Goal: Obtain resource: Download file/media

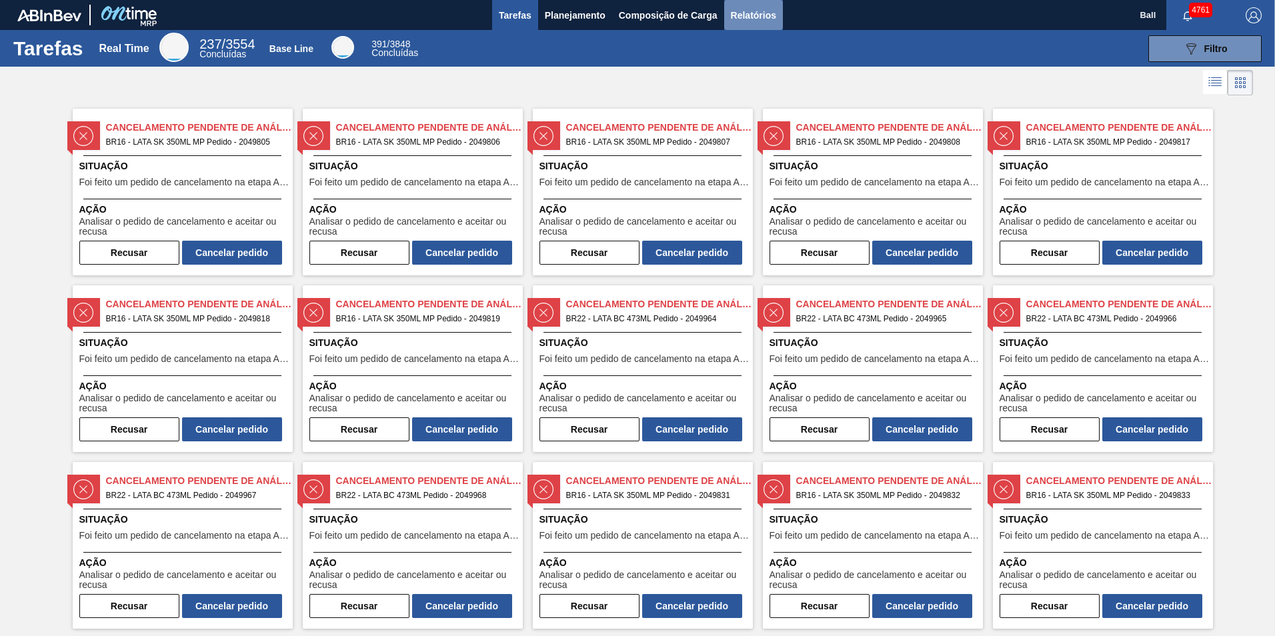
click at [758, 13] on span "Relatórios" at bounding box center [753, 15] width 45 height 16
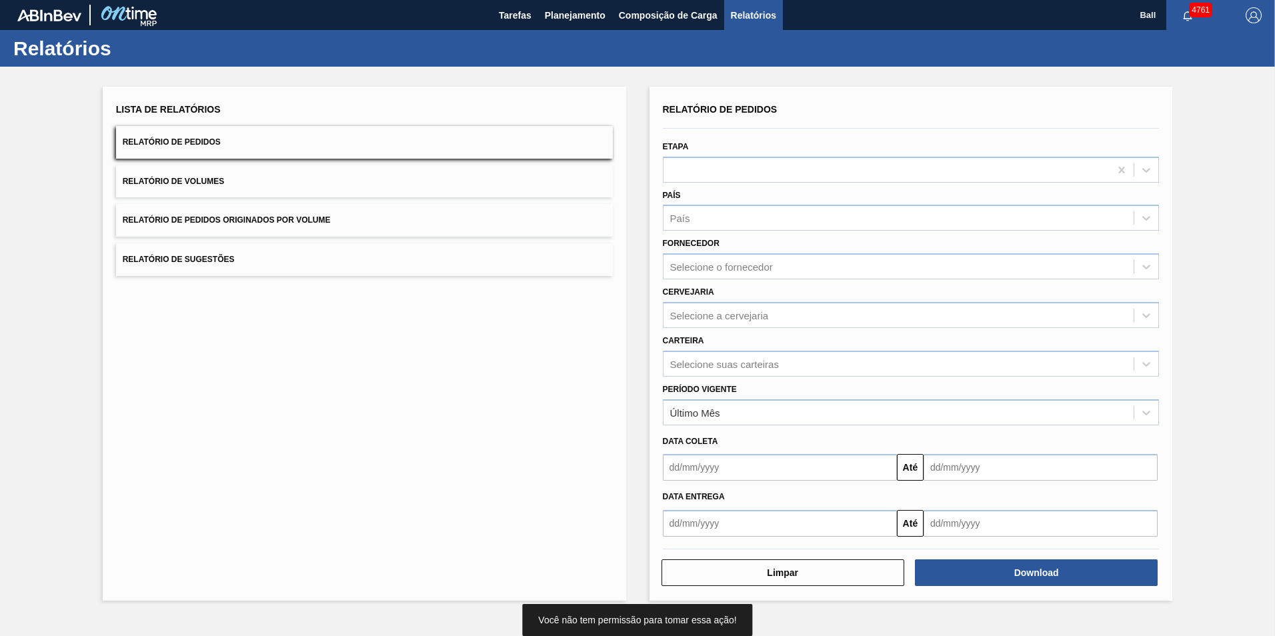
click at [183, 179] on span "Relatório de Volumes" at bounding box center [173, 181] width 101 height 9
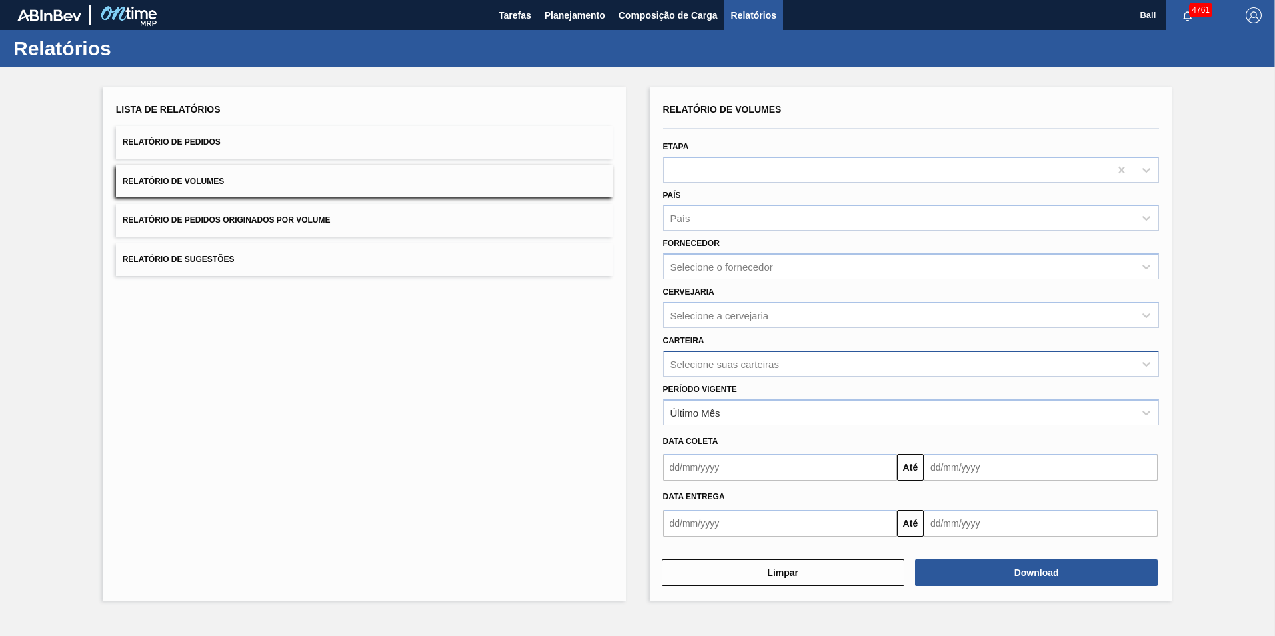
click at [750, 366] on div "Selecione suas carteiras" at bounding box center [724, 363] width 109 height 11
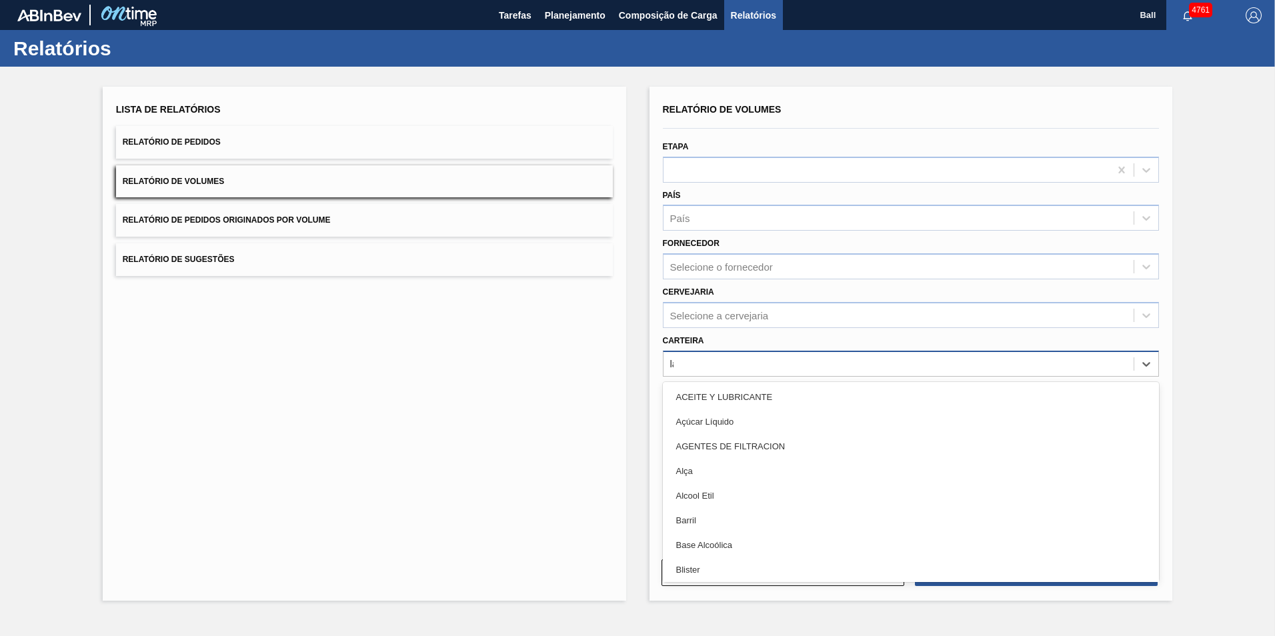
type input "lat"
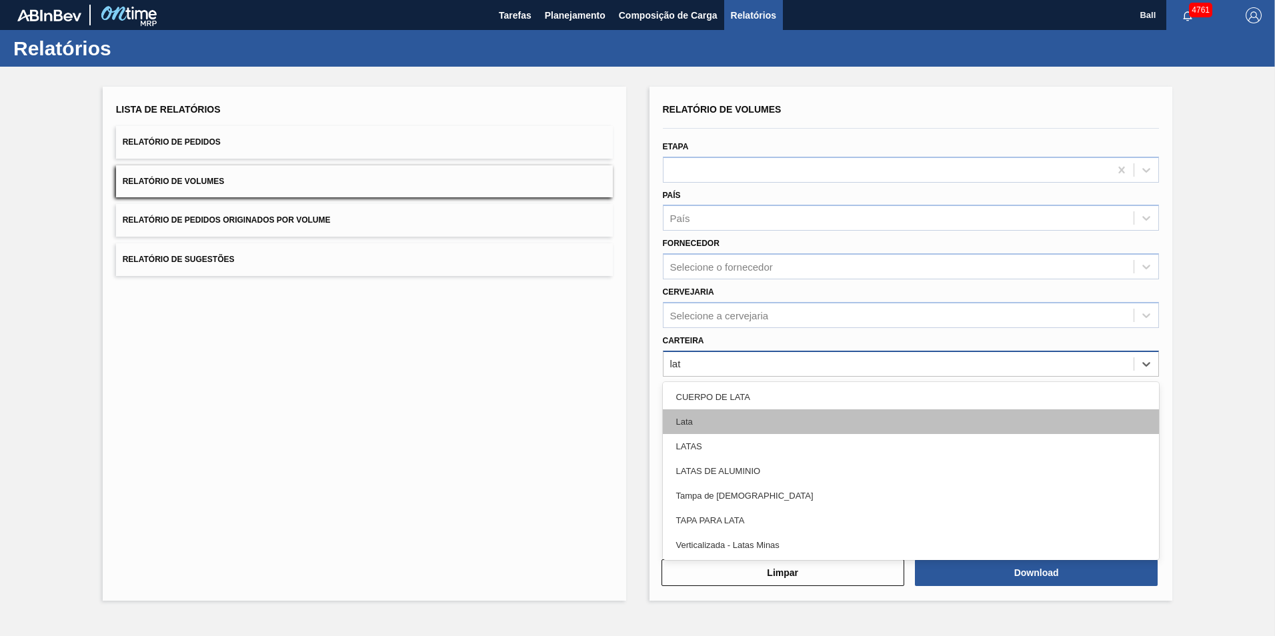
click at [696, 430] on div "Lata" at bounding box center [911, 422] width 497 height 25
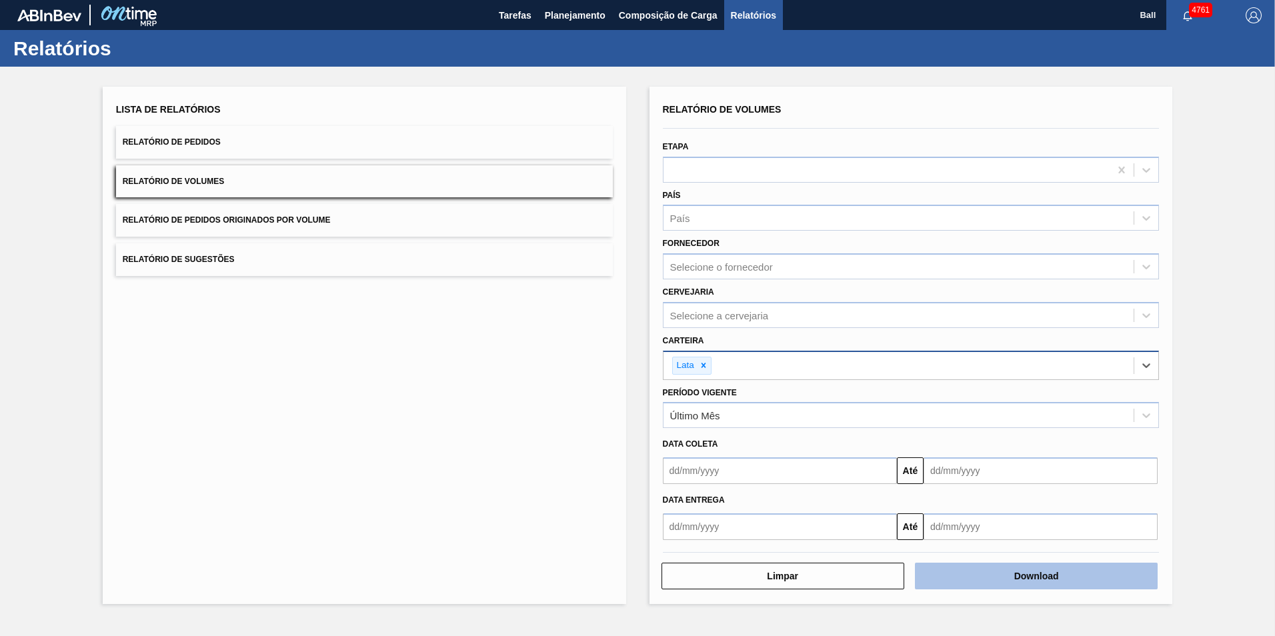
click at [969, 577] on button "Download" at bounding box center [1036, 576] width 243 height 27
